Goal: Contribute content: Add original content to the website for others to see

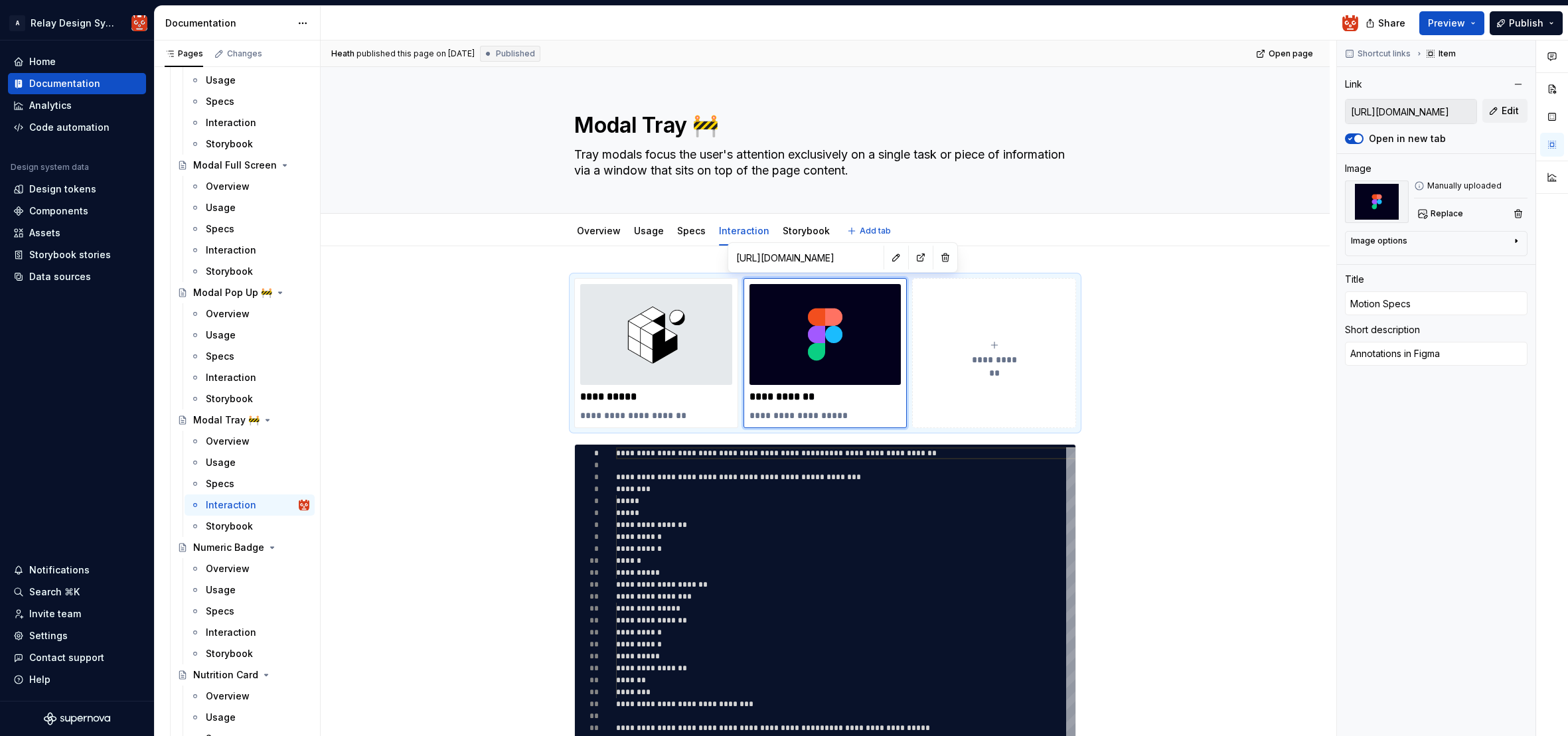
scroll to position [365, 0]
click at [456, 223] on div "Overview Usage Specs Interaction Storybook Add tab" at bounding box center [825, 231] width 903 height 29
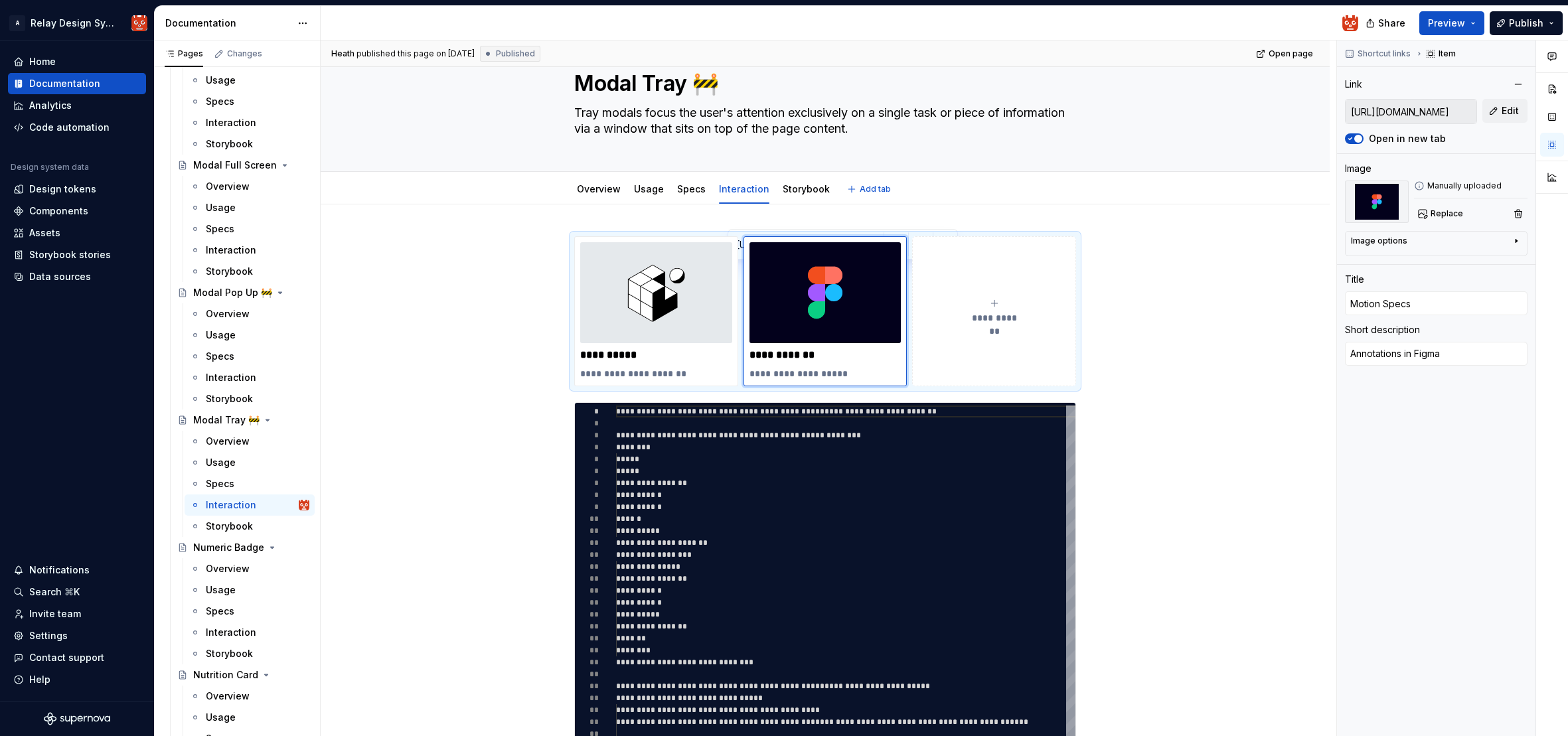
scroll to position [0, 0]
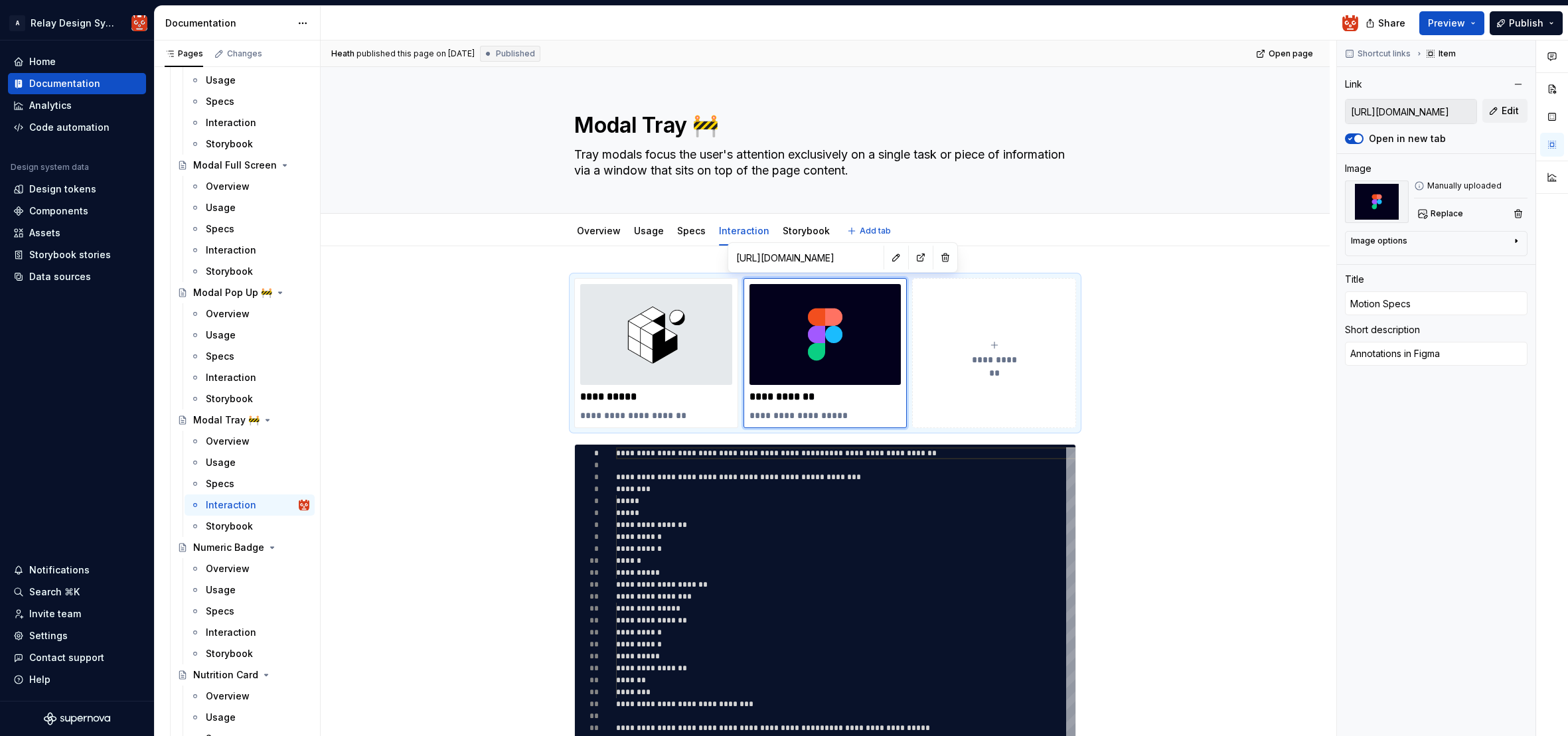
type textarea "*"
type input "[URL][DOMAIN_NAME]"
type input "Expo snack"
type textarea "*"
type input "[URL][DOMAIN_NAME]"
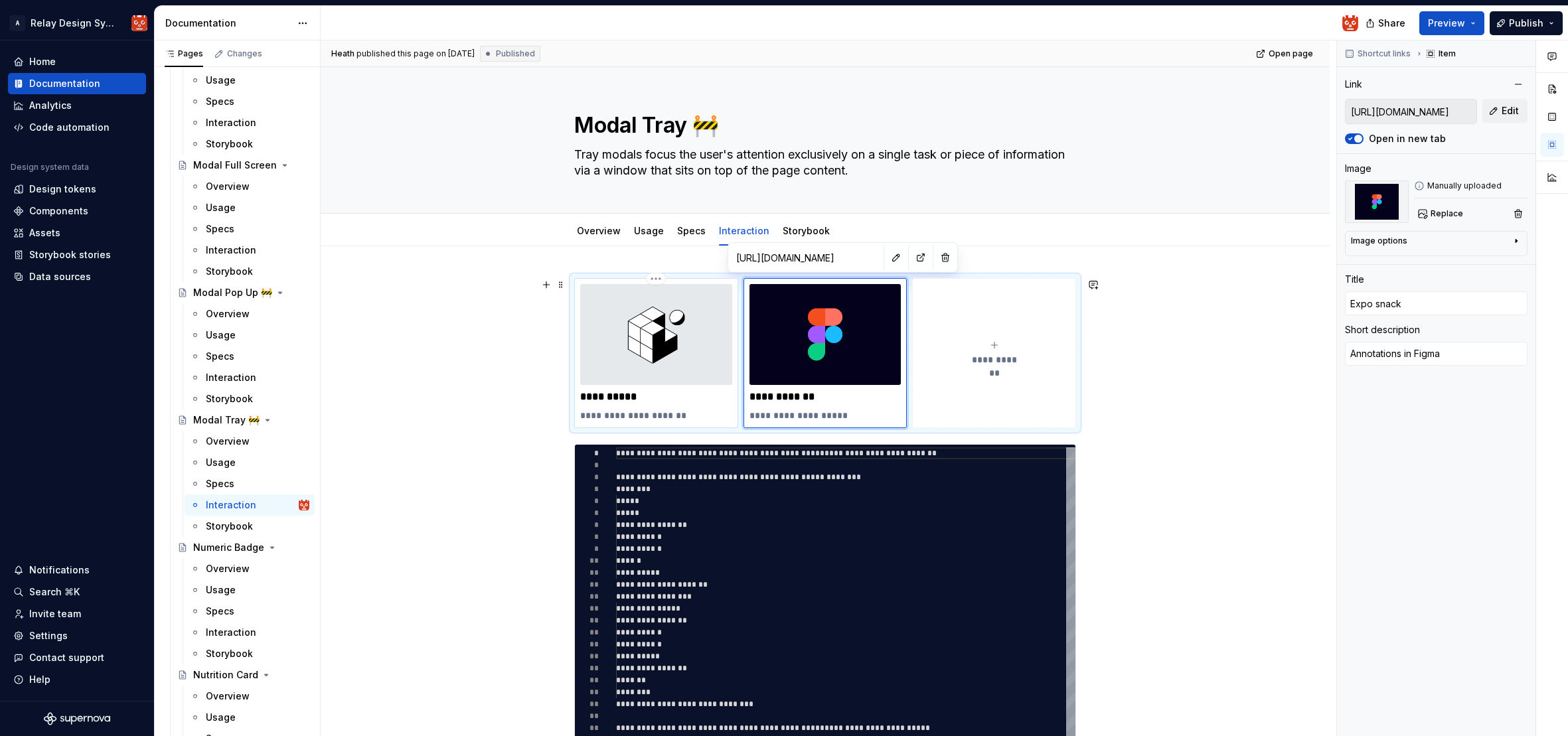
click at [666, 326] on img at bounding box center [656, 334] width 152 height 101
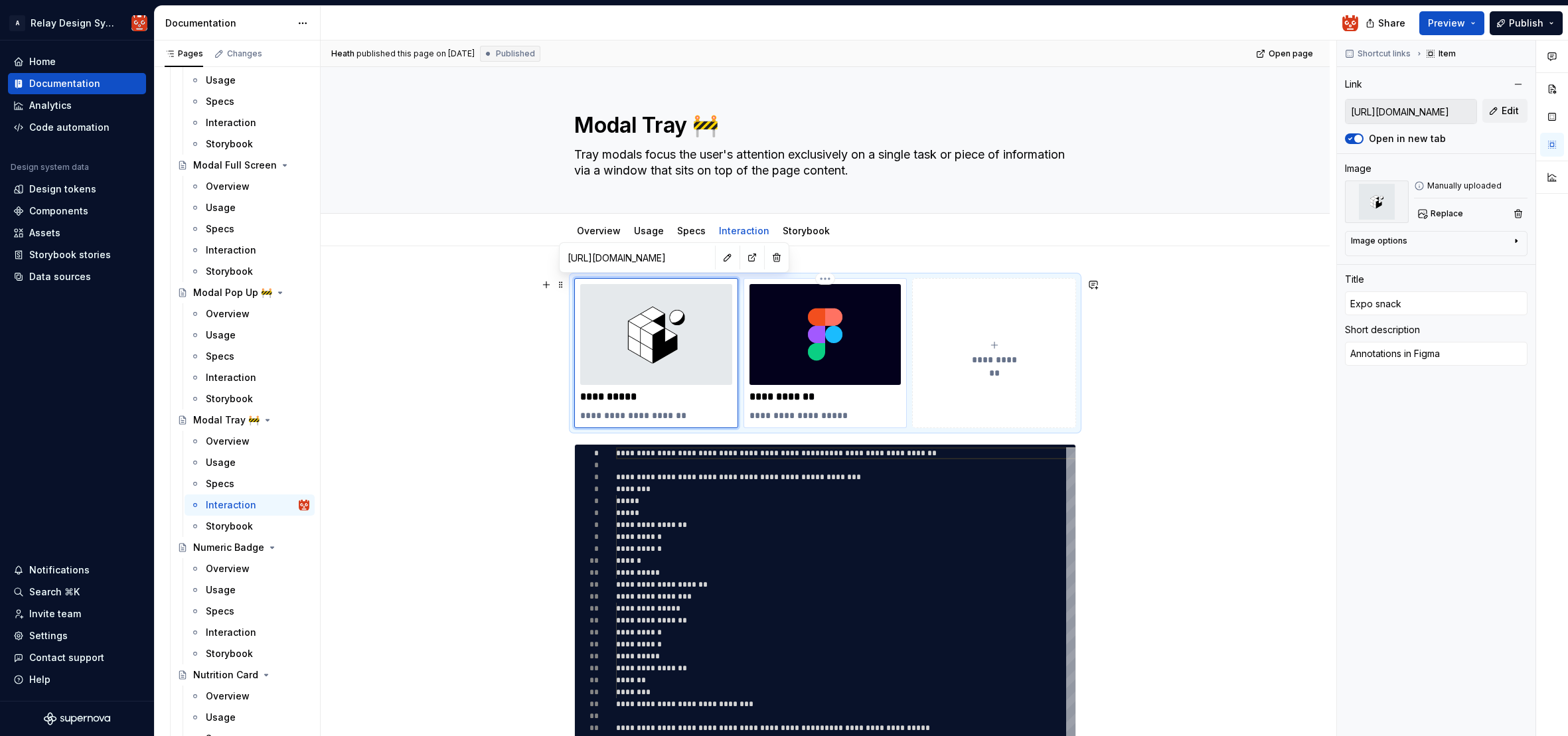
click at [851, 394] on p "**********" at bounding box center [826, 397] width 152 height 13
type input "[URL][DOMAIN_NAME]"
type input "Motion Specs"
type textarea "*"
type input "[URL][DOMAIN_NAME]"
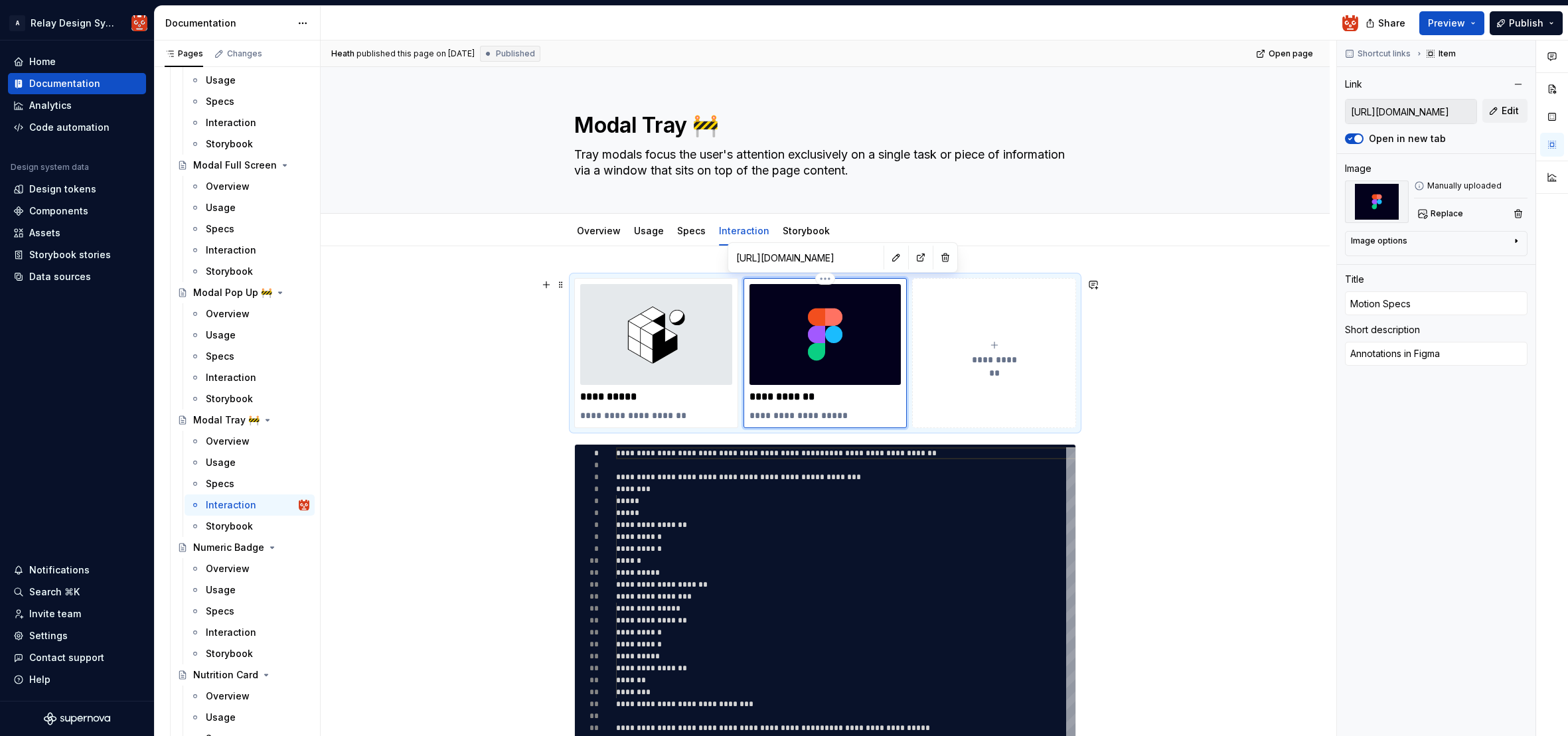
click at [853, 373] on img at bounding box center [826, 334] width 152 height 101
click at [912, 257] on button "button" at bounding box center [921, 257] width 19 height 19
type textarea "*"
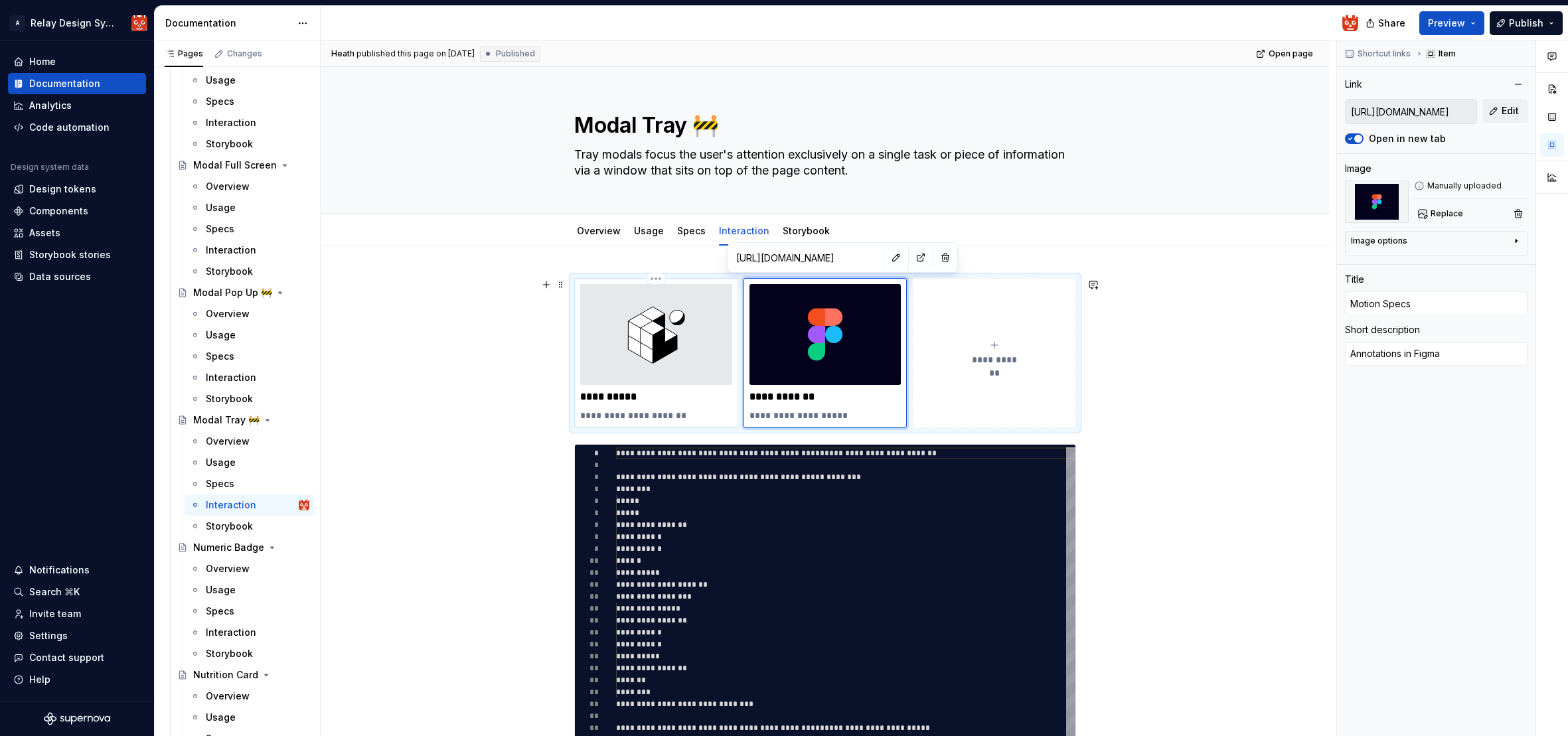
type input "[URL][DOMAIN_NAME]"
type input "Expo snack"
type textarea "*"
type input "[URL][DOMAIN_NAME]"
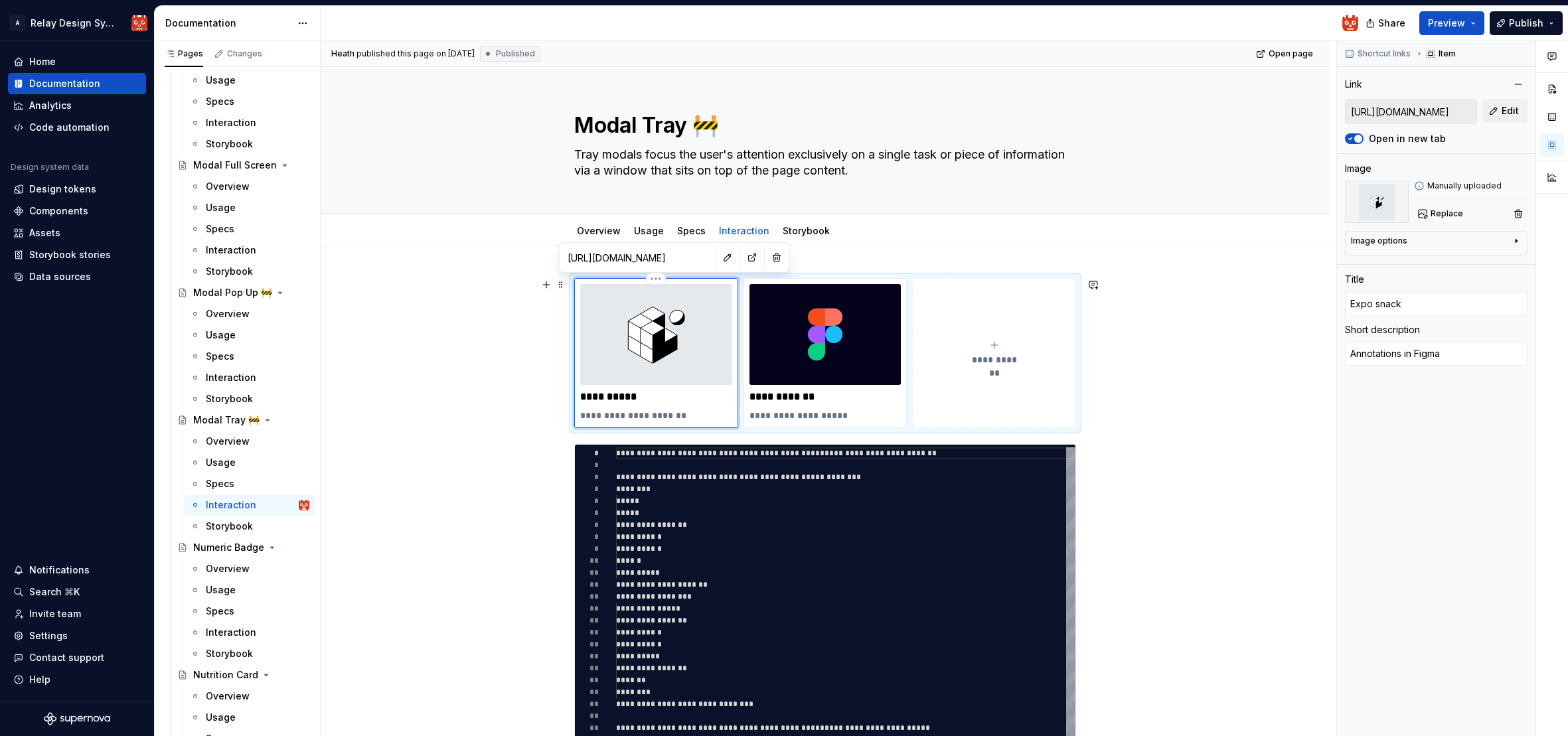
click at [651, 345] on img at bounding box center [656, 334] width 152 height 101
click at [656, 351] on img at bounding box center [656, 334] width 152 height 101
click at [743, 259] on button "button" at bounding box center [752, 257] width 19 height 19
type textarea "*"
